Goal: Download file/media

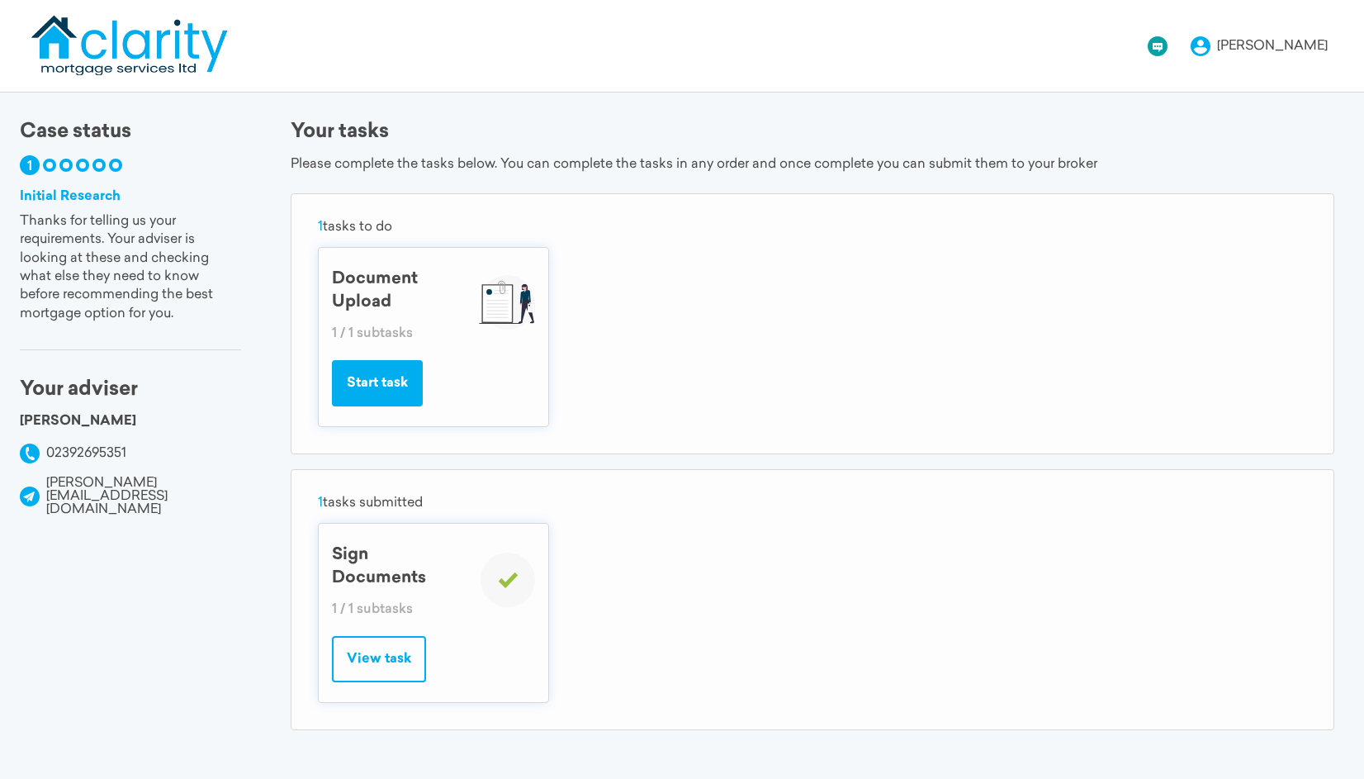
click at [395, 388] on button "Start task" at bounding box center [377, 383] width 91 height 46
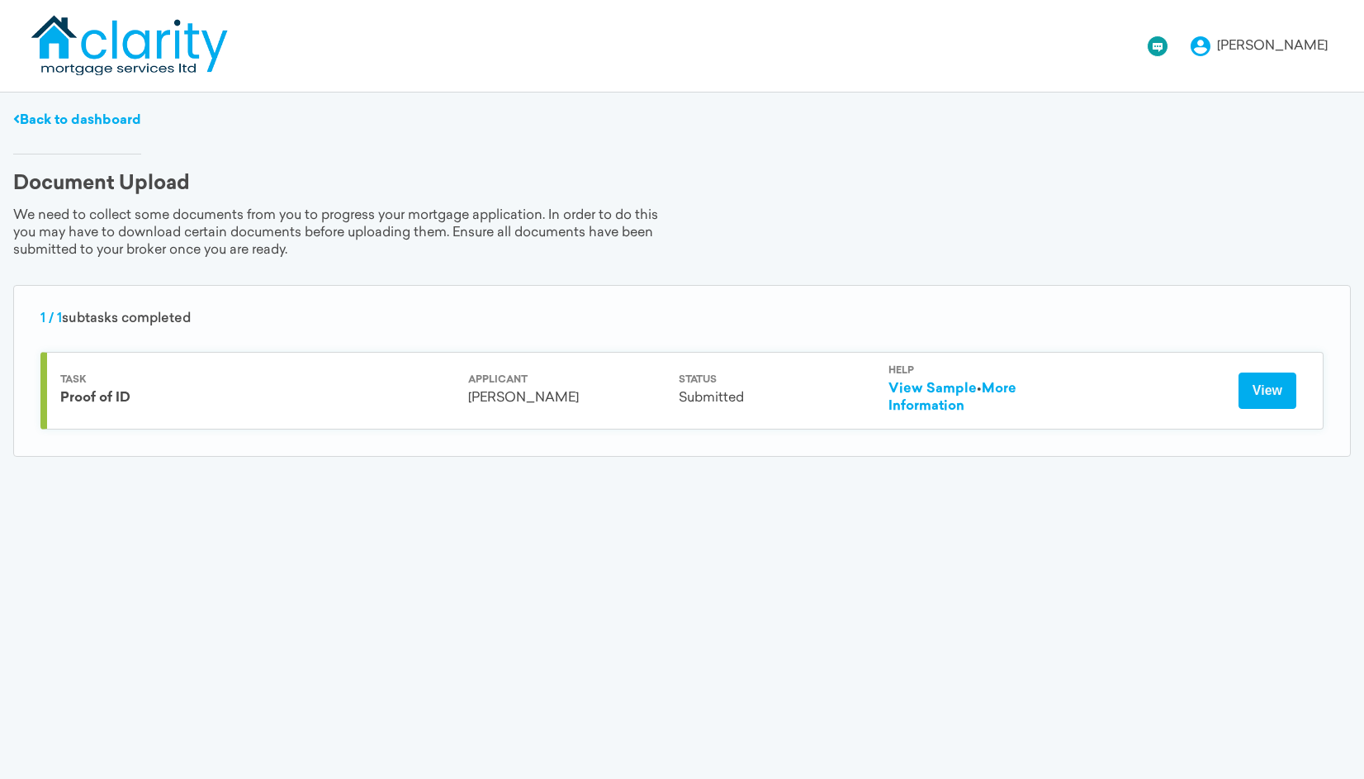
click at [1266, 390] on button "View" at bounding box center [1267, 390] width 58 height 36
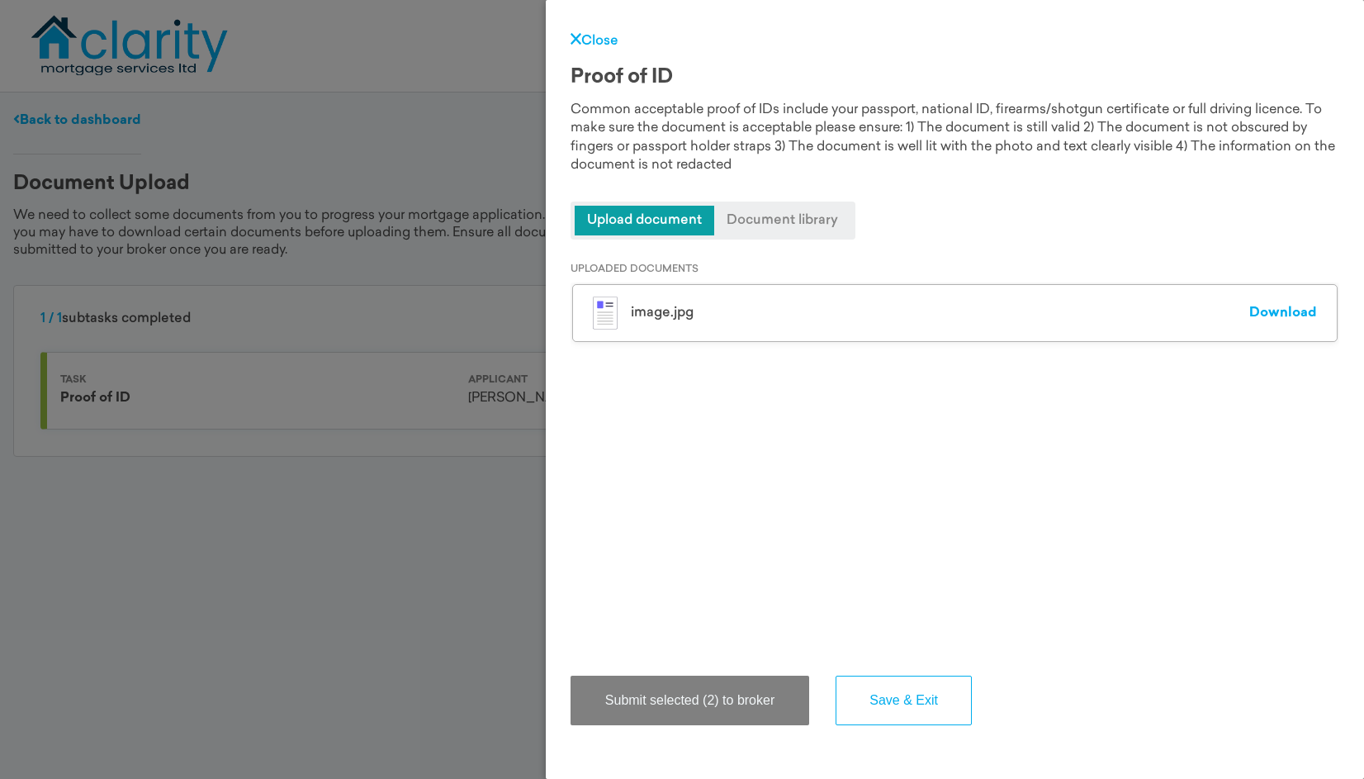
click at [1290, 307] on link "Download" at bounding box center [1283, 312] width 68 height 13
click at [470, 175] on div "Close Proof of ID Common acceptable proof of IDs include your passport, nationa…" at bounding box center [682, 389] width 1364 height 779
click at [935, 695] on button "Save & Exit" at bounding box center [903, 700] width 136 height 50
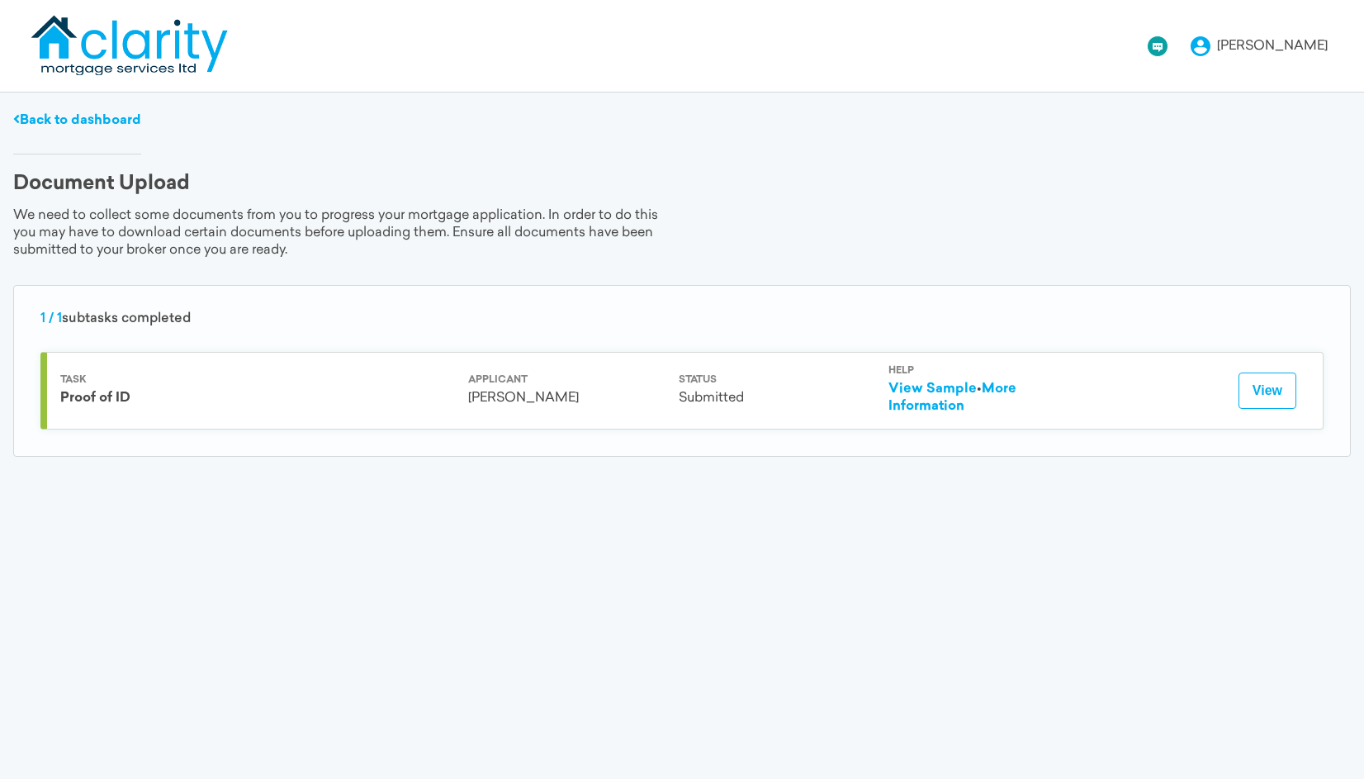
click at [59, 116] on link "Back to dashboard" at bounding box center [77, 120] width 128 height 13
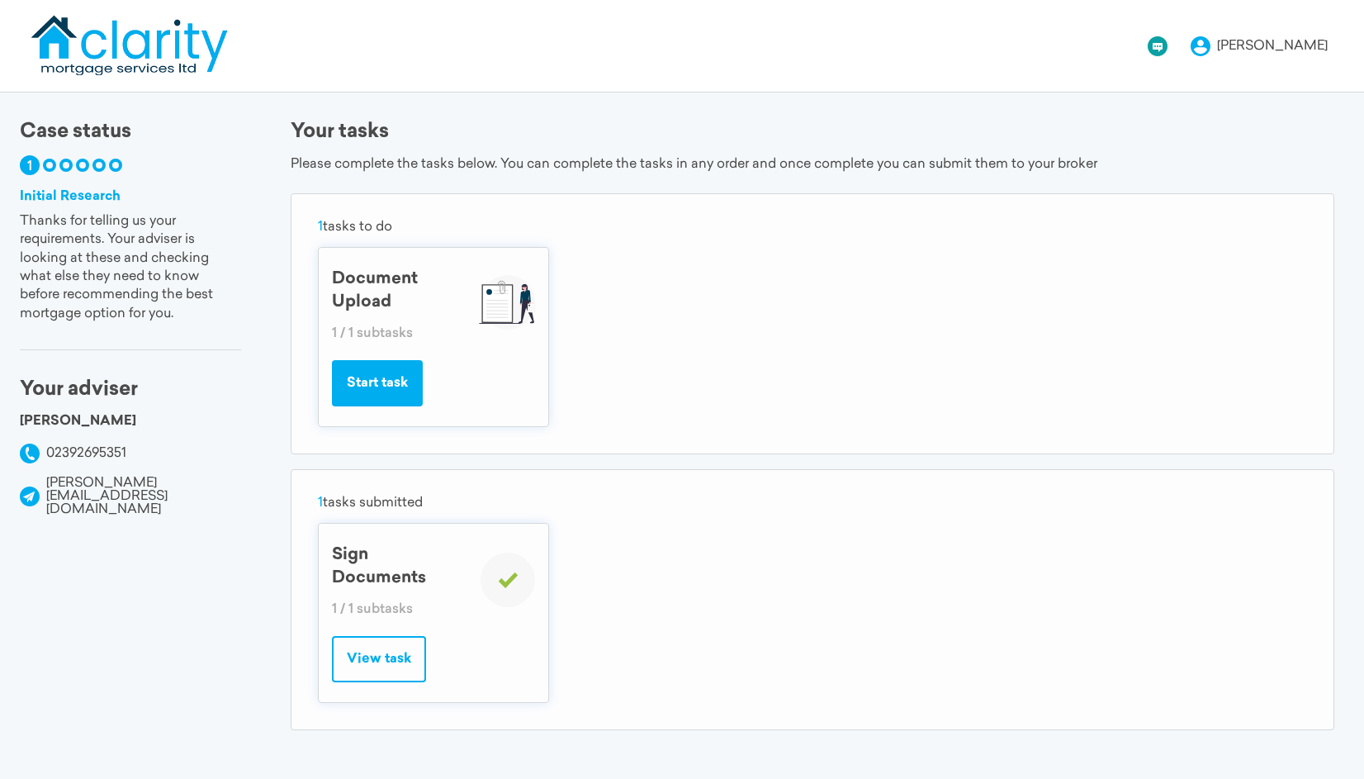
click at [386, 657] on button "View task" at bounding box center [379, 659] width 94 height 46
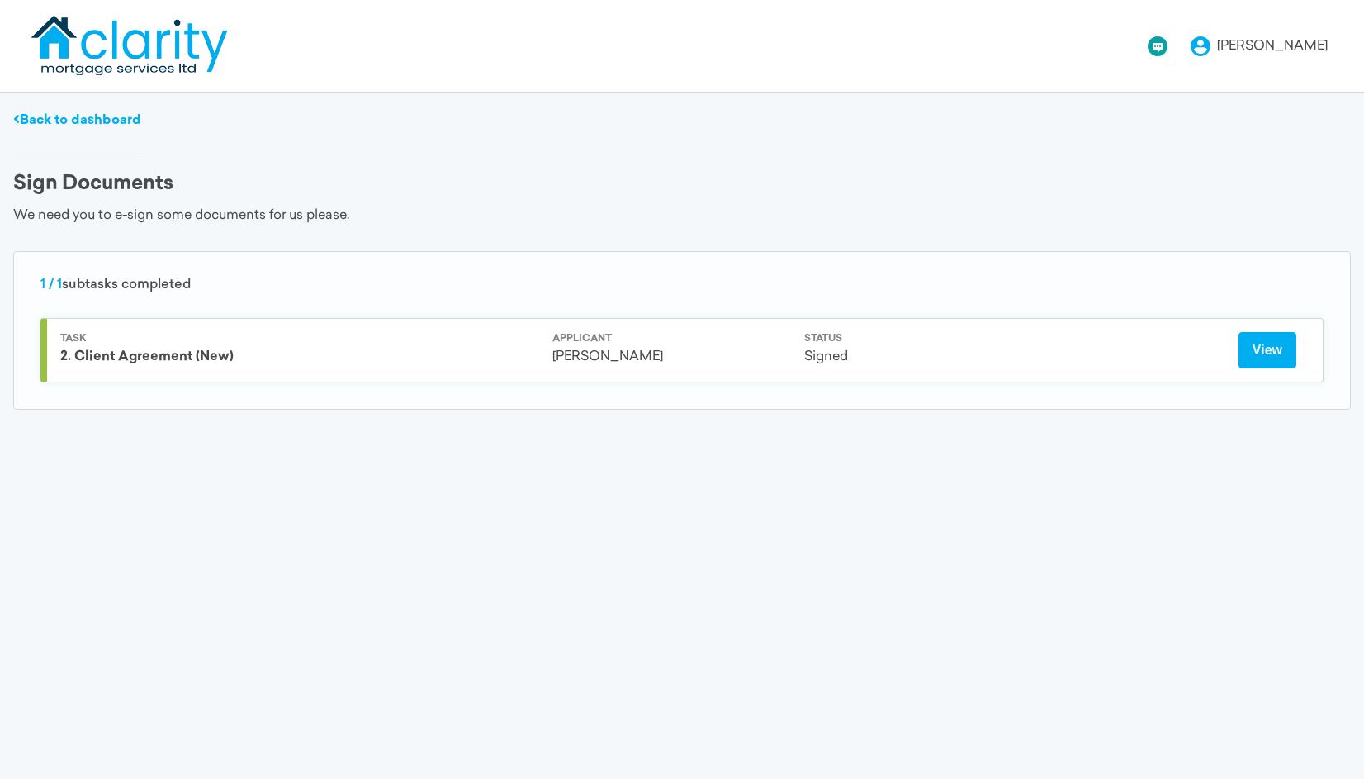
click at [1264, 351] on button "View" at bounding box center [1267, 350] width 58 height 36
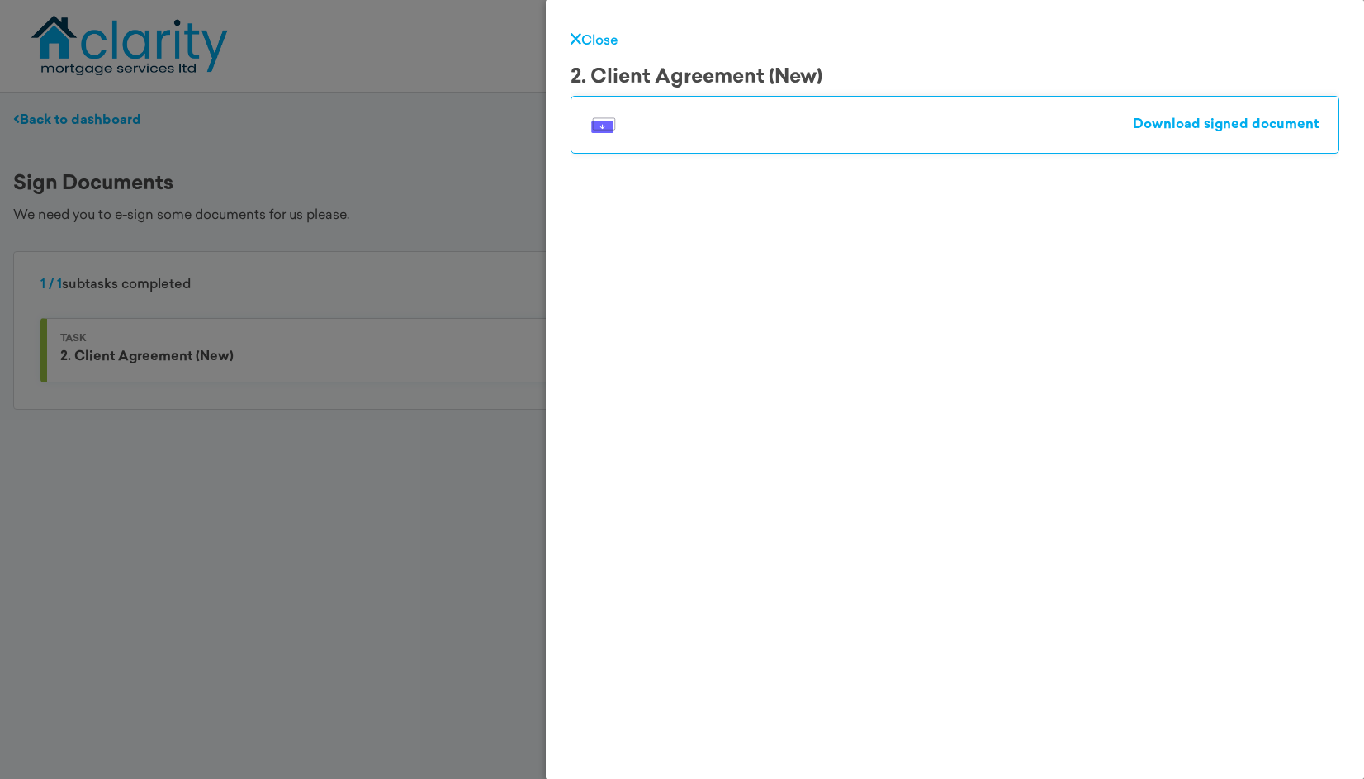
click at [1241, 121] on link "Download signed document" at bounding box center [1226, 124] width 186 height 13
click at [570, 45] on link "Close" at bounding box center [594, 41] width 48 height 13
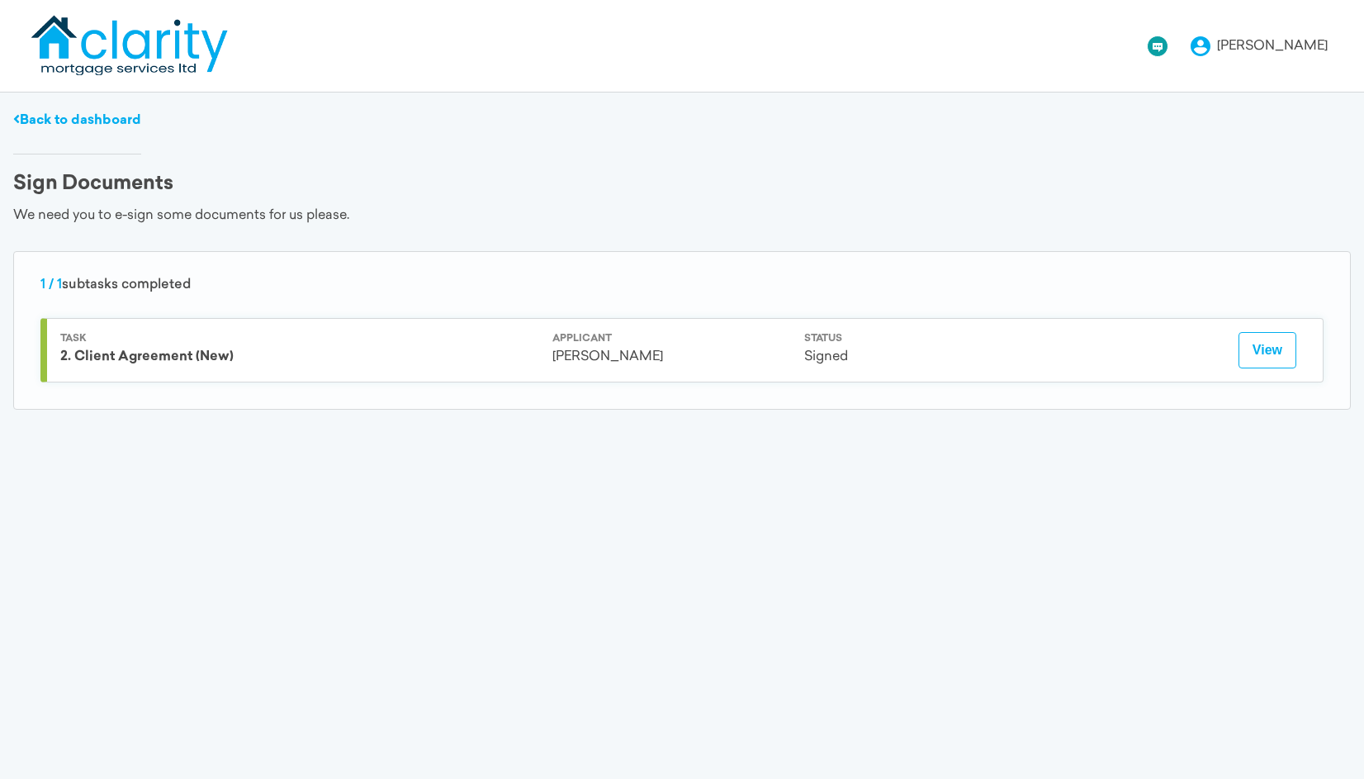
click at [19, 119] on link "Back to dashboard" at bounding box center [77, 120] width 128 height 13
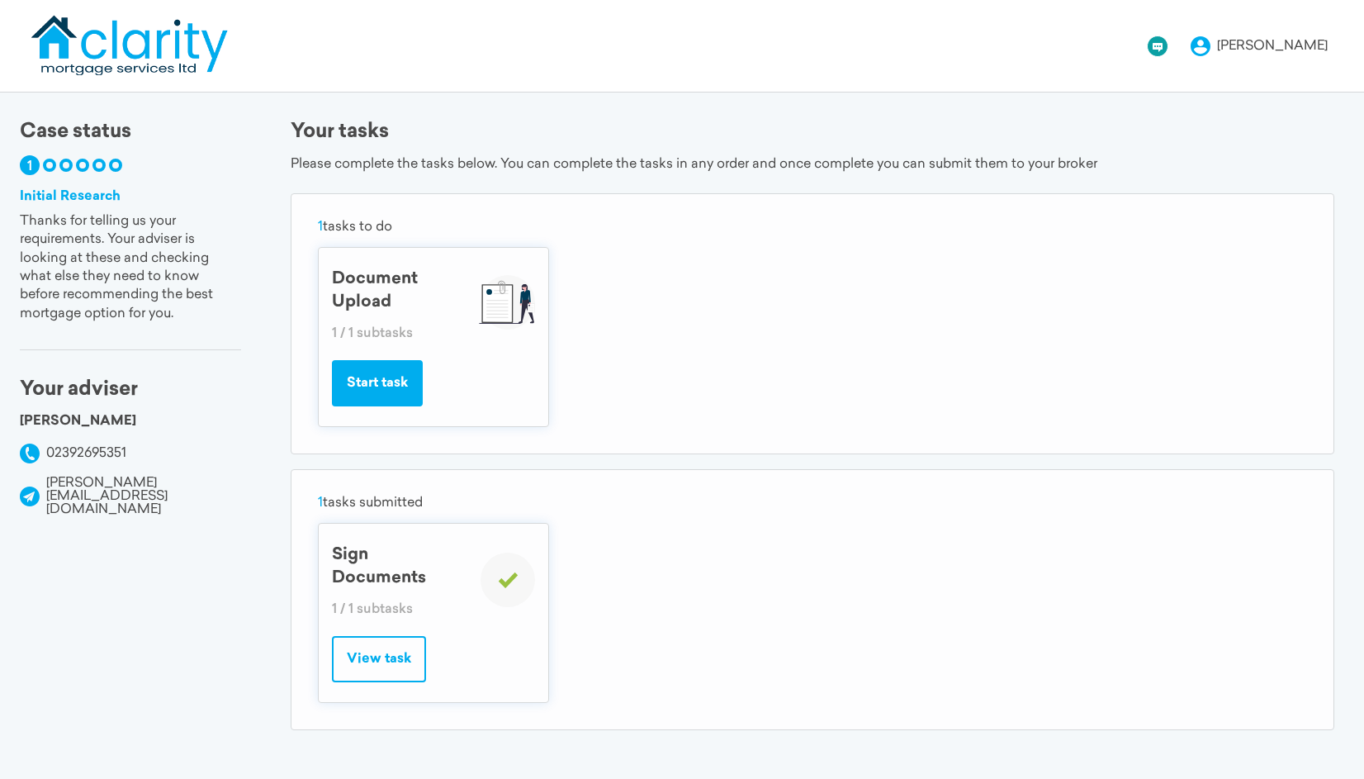
click at [364, 668] on button "View task" at bounding box center [379, 659] width 94 height 46
